Goal: Navigation & Orientation: Find specific page/section

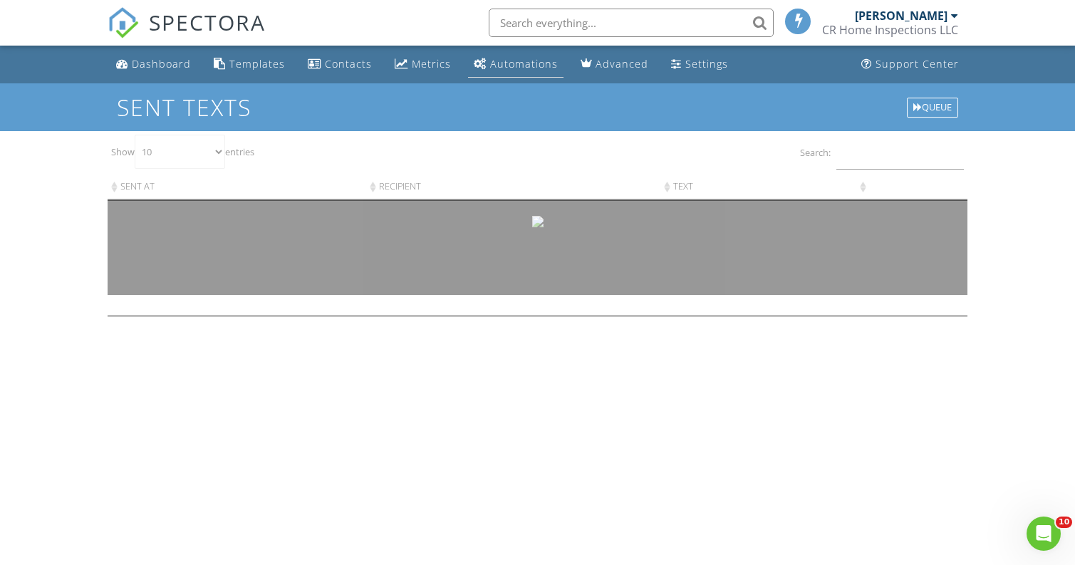
click at [494, 64] on div "Automations" at bounding box center [524, 64] width 68 height 14
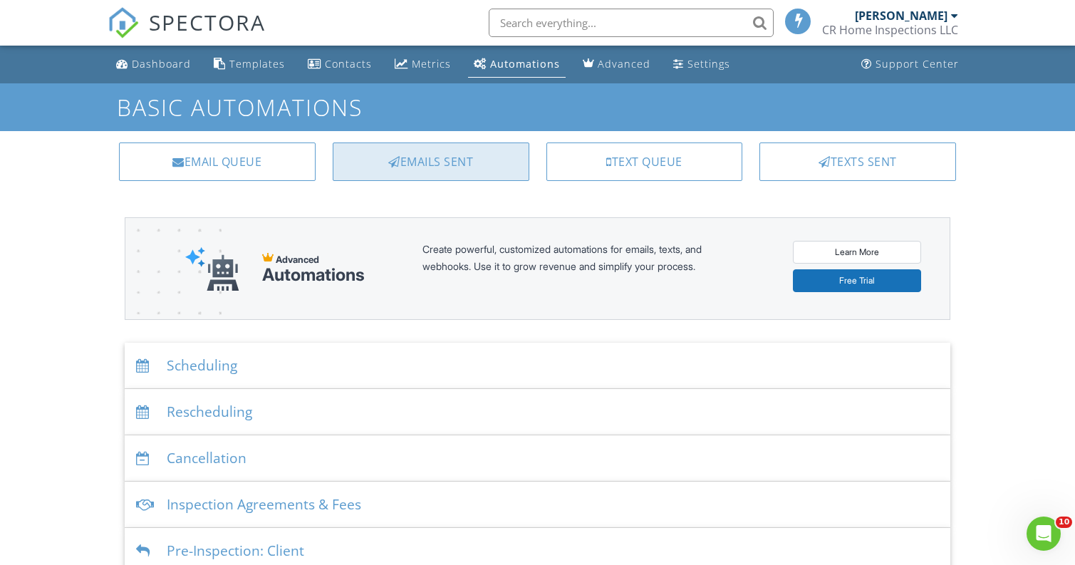
click at [437, 160] on div "Emails Sent" at bounding box center [431, 161] width 197 height 38
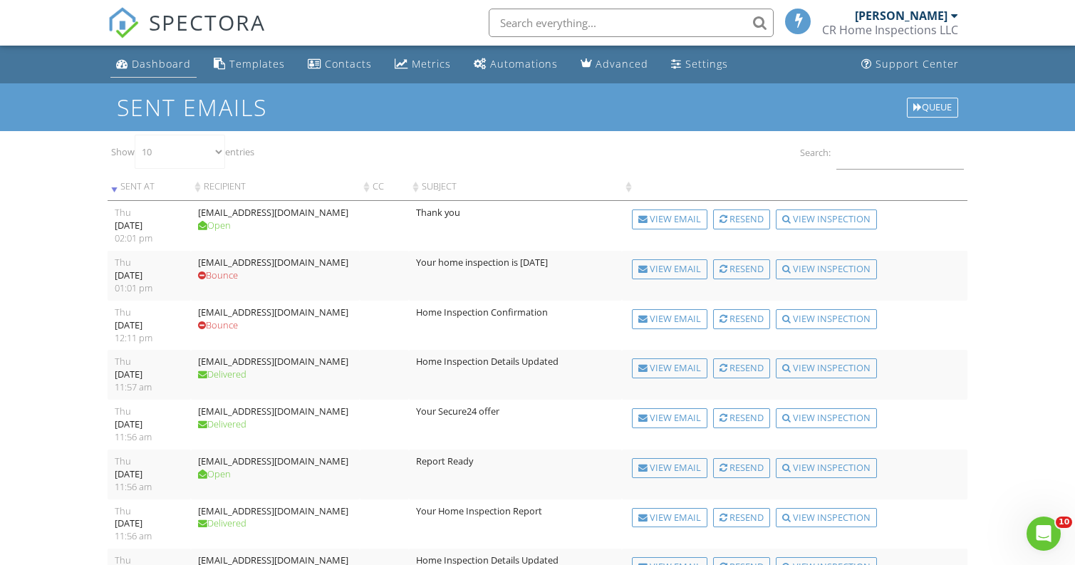
click at [140, 64] on div "Dashboard" at bounding box center [161, 64] width 59 height 14
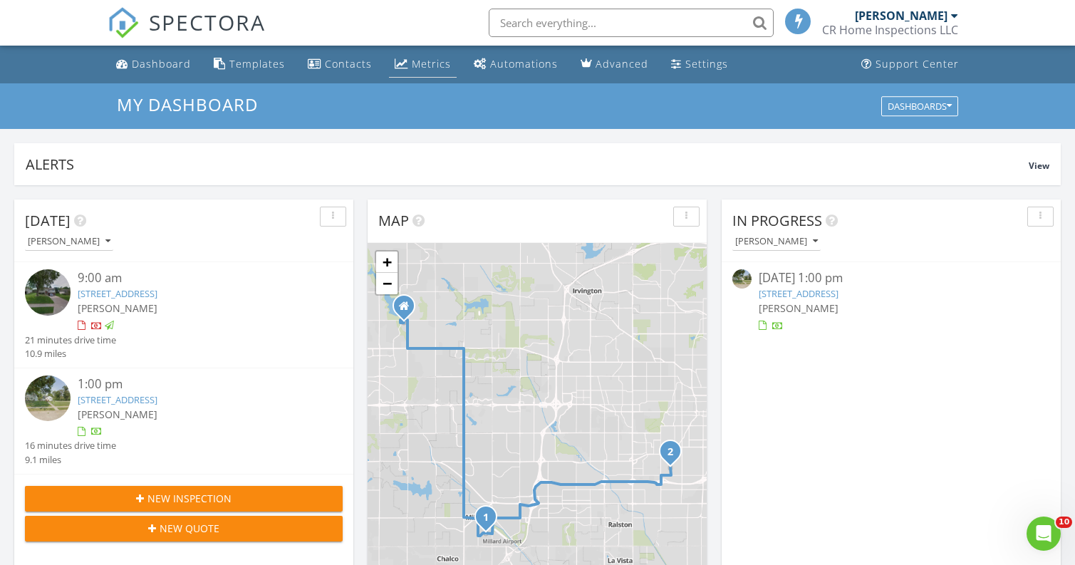
click at [402, 61] on div "Metrics" at bounding box center [402, 63] width 14 height 11
